Goal: Task Accomplishment & Management: Manage account settings

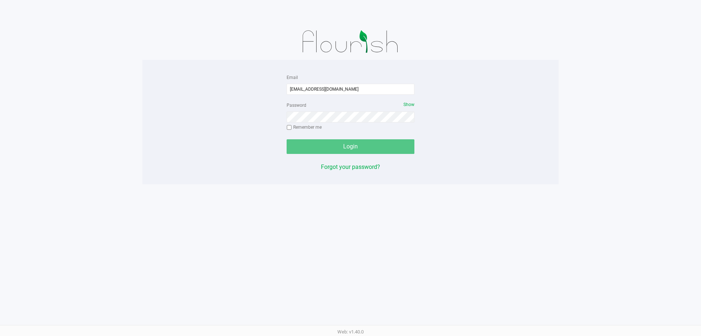
type input "amaines@liveparallel.com"
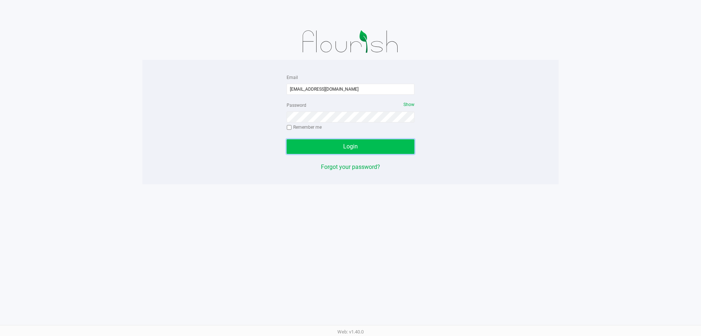
click at [339, 147] on button "Login" at bounding box center [351, 146] width 128 height 15
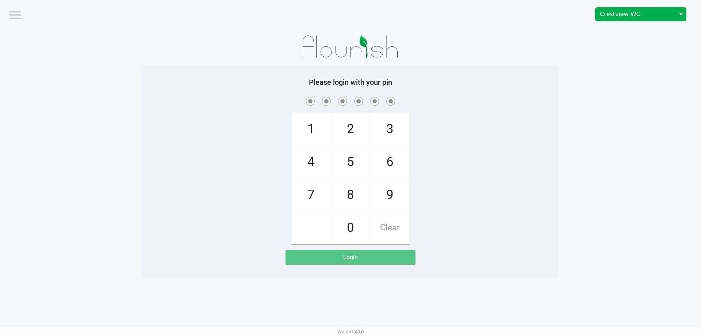
click at [625, 13] on span "Crestview WC" at bounding box center [635, 14] width 71 height 9
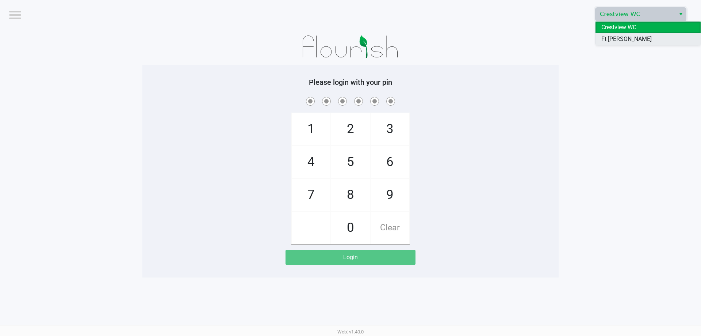
click at [623, 41] on span "Ft Walton Beach WC" at bounding box center [649, 44] width 94 height 18
